Goal: Entertainment & Leisure: Consume media (video, audio)

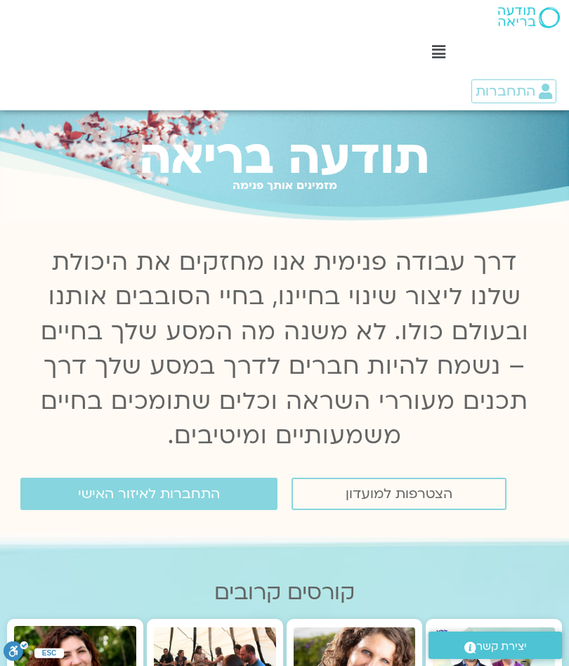
click at [214, 486] on span "התחברות לאיזור האישי" at bounding box center [149, 493] width 142 height 15
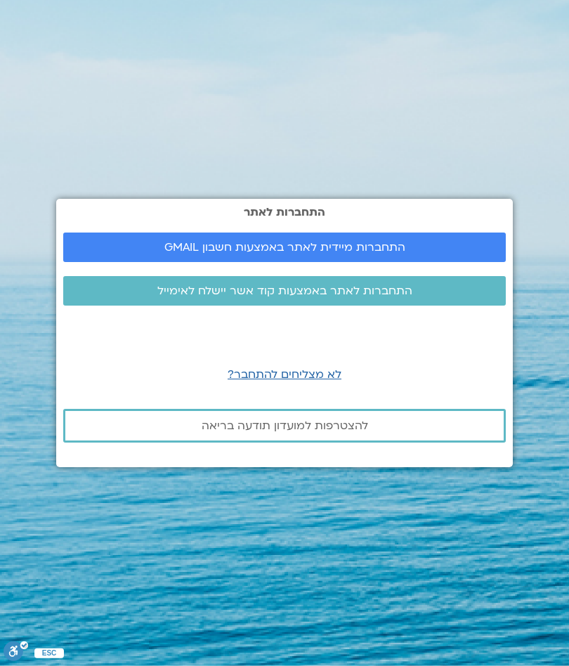
click at [396, 241] on span "התחברות מיידית לאתר באמצעות חשבון GMAIL" at bounding box center [284, 247] width 241 height 13
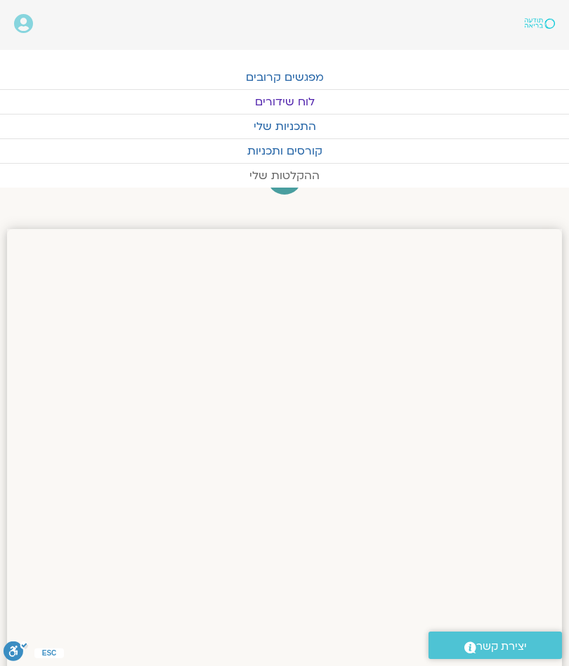
click at [305, 172] on link "ההקלטות שלי" at bounding box center [284, 176] width 569 height 24
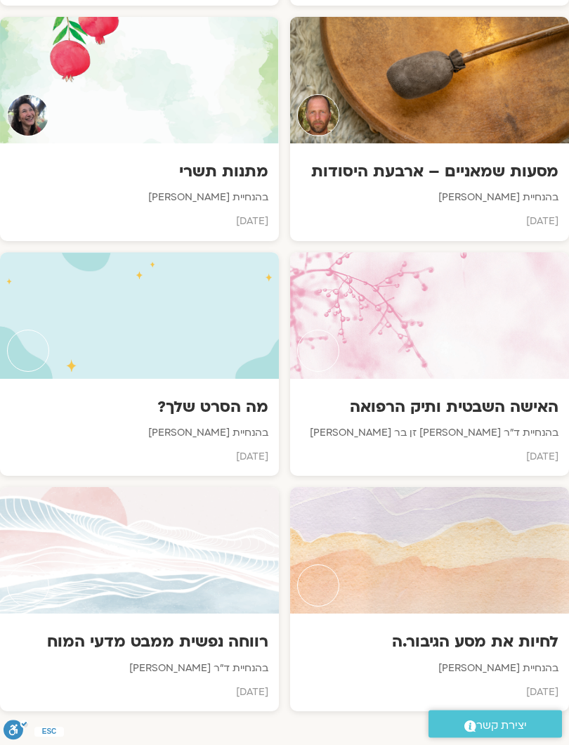
scroll to position [1322, 0]
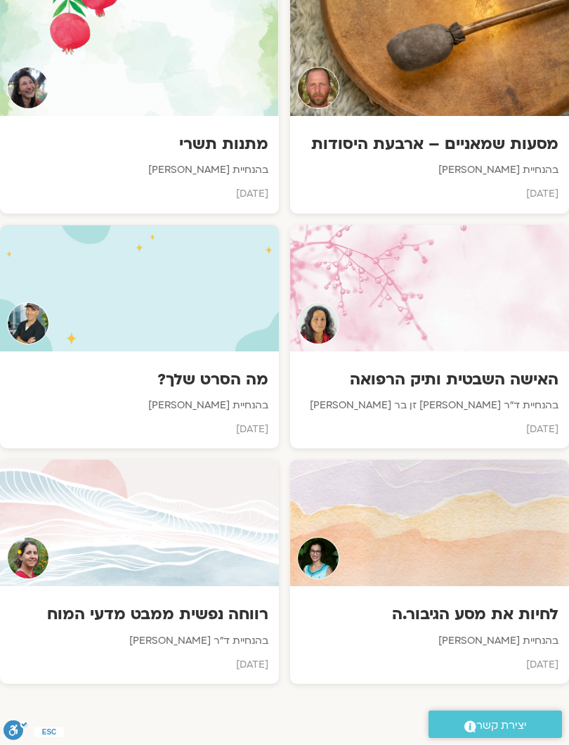
click at [162, 542] on div at bounding box center [139, 523] width 279 height 126
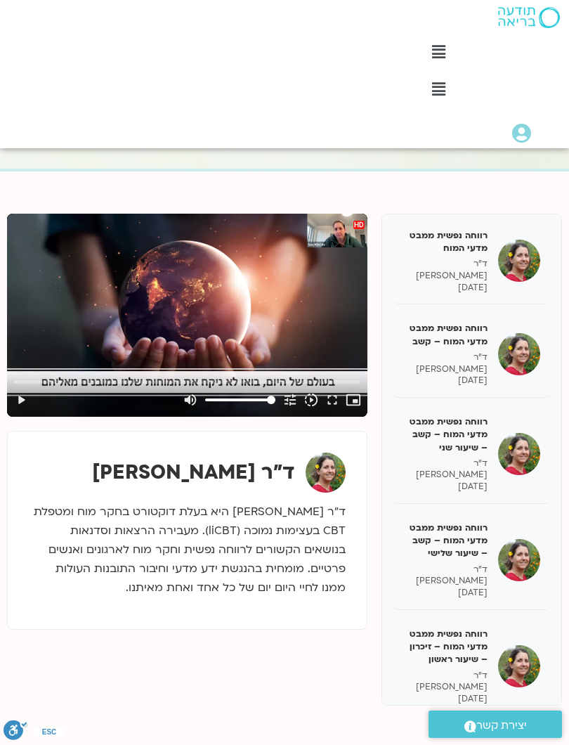
scroll to position [114, 0]
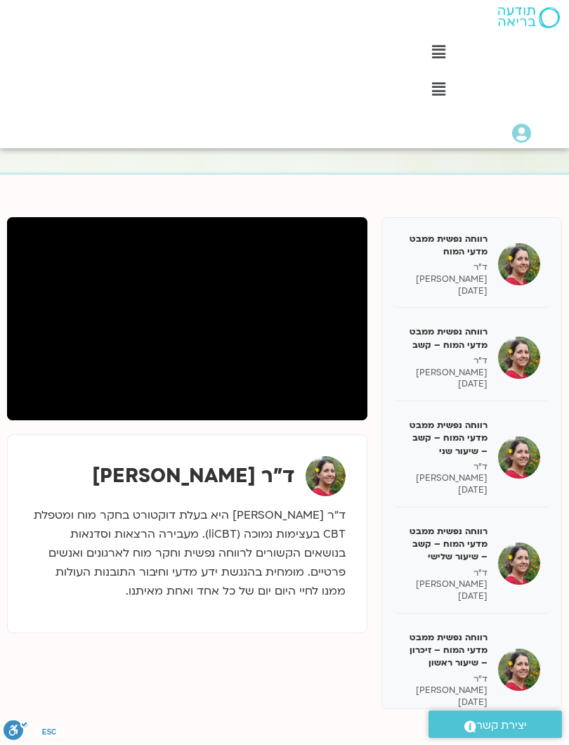
click at [567, 91] on div "Main Menu לוח שידורים לוח שידורים יומי תכניה שבועית ההקלטות שלי קורסים ופעילות …" at bounding box center [439, 72] width 260 height 74
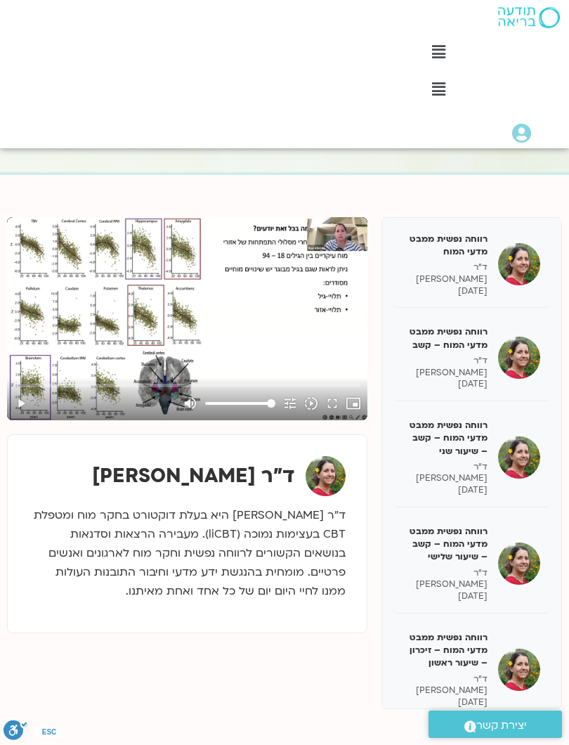
click at [24, 407] on button "play_arrow" at bounding box center [21, 403] width 21 height 34
click at [334, 400] on button "fullscreen" at bounding box center [332, 403] width 21 height 34
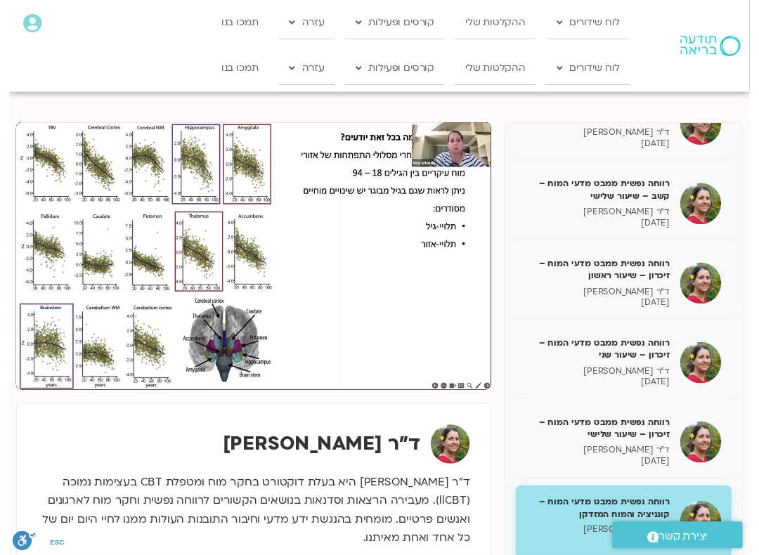
scroll to position [114, 0]
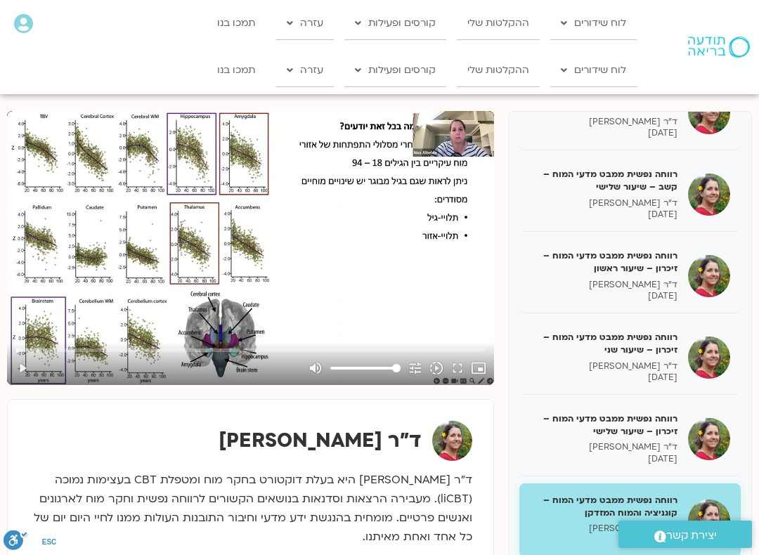
type input "33.392426872"
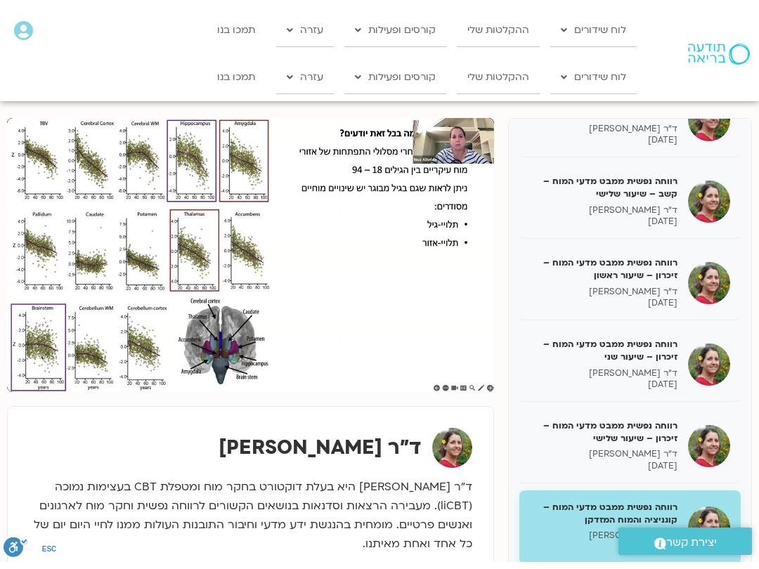
scroll to position [100, 0]
